Goal: Transaction & Acquisition: Purchase product/service

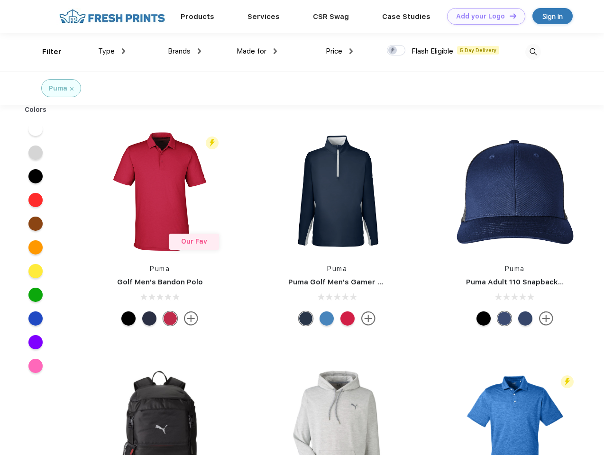
click at [483, 16] on link "Add your Logo Design Tool" at bounding box center [486, 16] width 78 height 17
click at [0, 0] on div "Design Tool" at bounding box center [0, 0] width 0 height 0
click at [509, 16] on link "Add your Logo Design Tool" at bounding box center [486, 16] width 78 height 17
click at [46, 52] on div "Filter" at bounding box center [51, 51] width 19 height 11
click at [112, 51] on span "Type" at bounding box center [106, 51] width 17 height 9
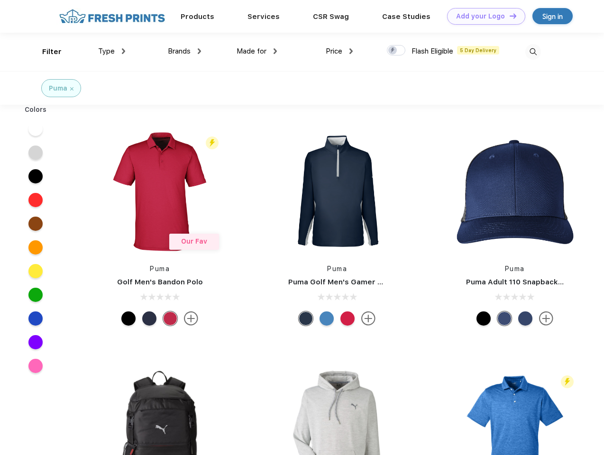
click at [185, 51] on span "Brands" at bounding box center [179, 51] width 23 height 9
click at [257, 51] on span "Made for" at bounding box center [252, 51] width 30 height 9
click at [340, 51] on span "Price" at bounding box center [334, 51] width 17 height 9
click at [397, 51] on div at bounding box center [396, 50] width 18 height 10
click at [393, 51] on input "checkbox" at bounding box center [390, 48] width 6 height 6
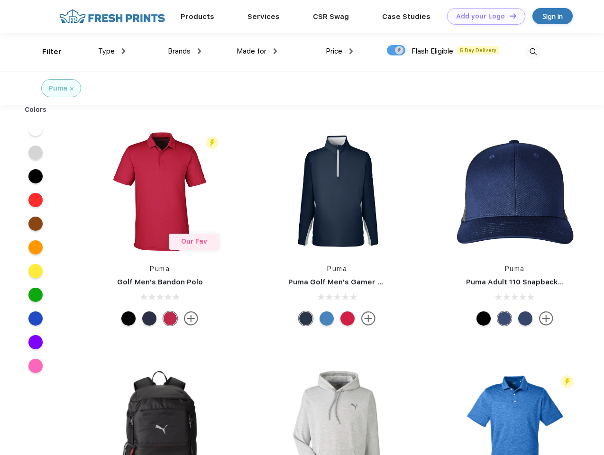
click at [533, 52] on img at bounding box center [534, 52] width 16 height 16
